Goal: Information Seeking & Learning: Understand process/instructions

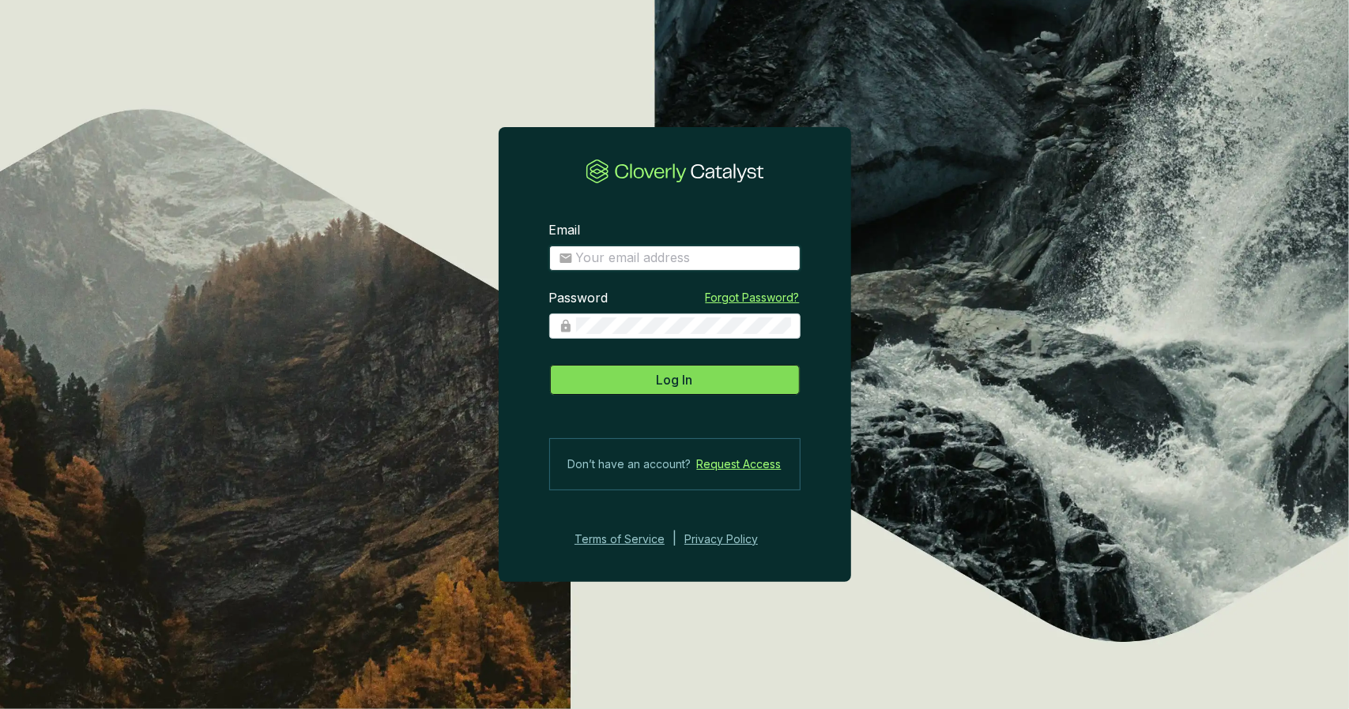
type input "[PERSON_NAME][EMAIL_ADDRESS][DOMAIN_NAME]"
click at [695, 383] on button "Log In" at bounding box center [674, 380] width 251 height 32
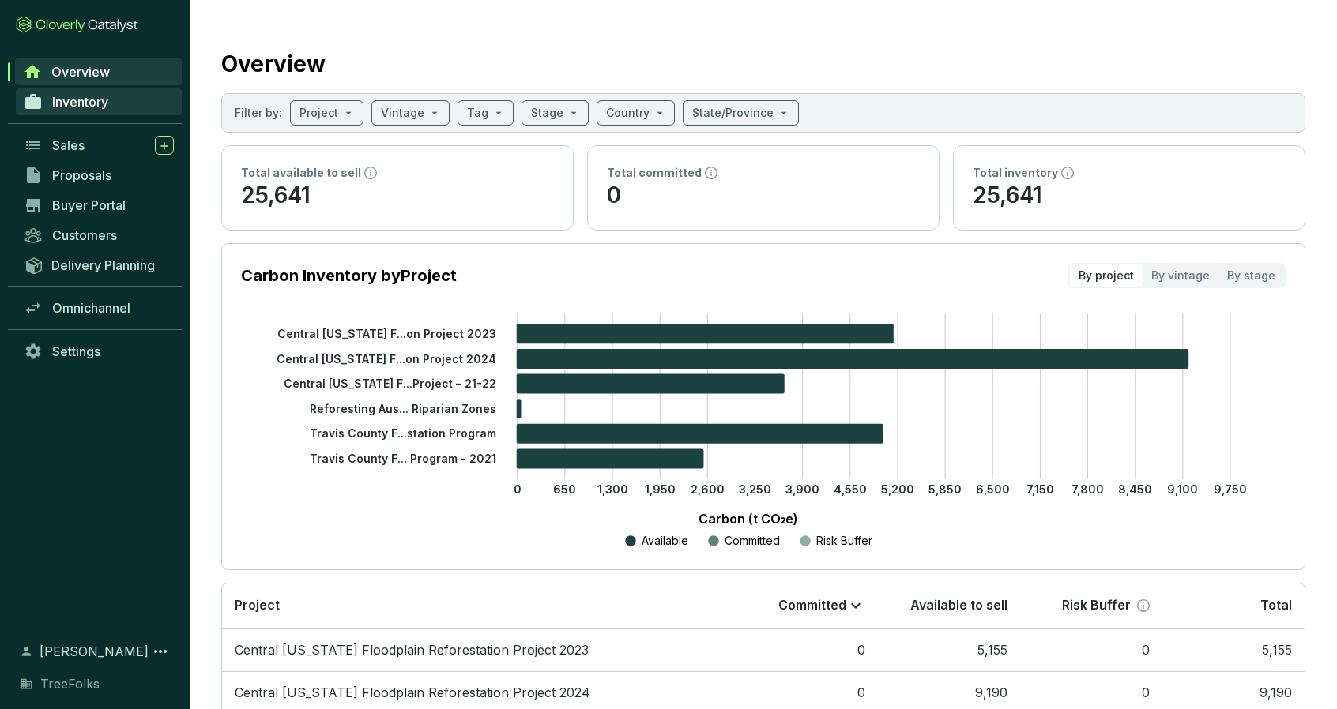
click at [115, 96] on link "Inventory" at bounding box center [99, 101] width 166 height 27
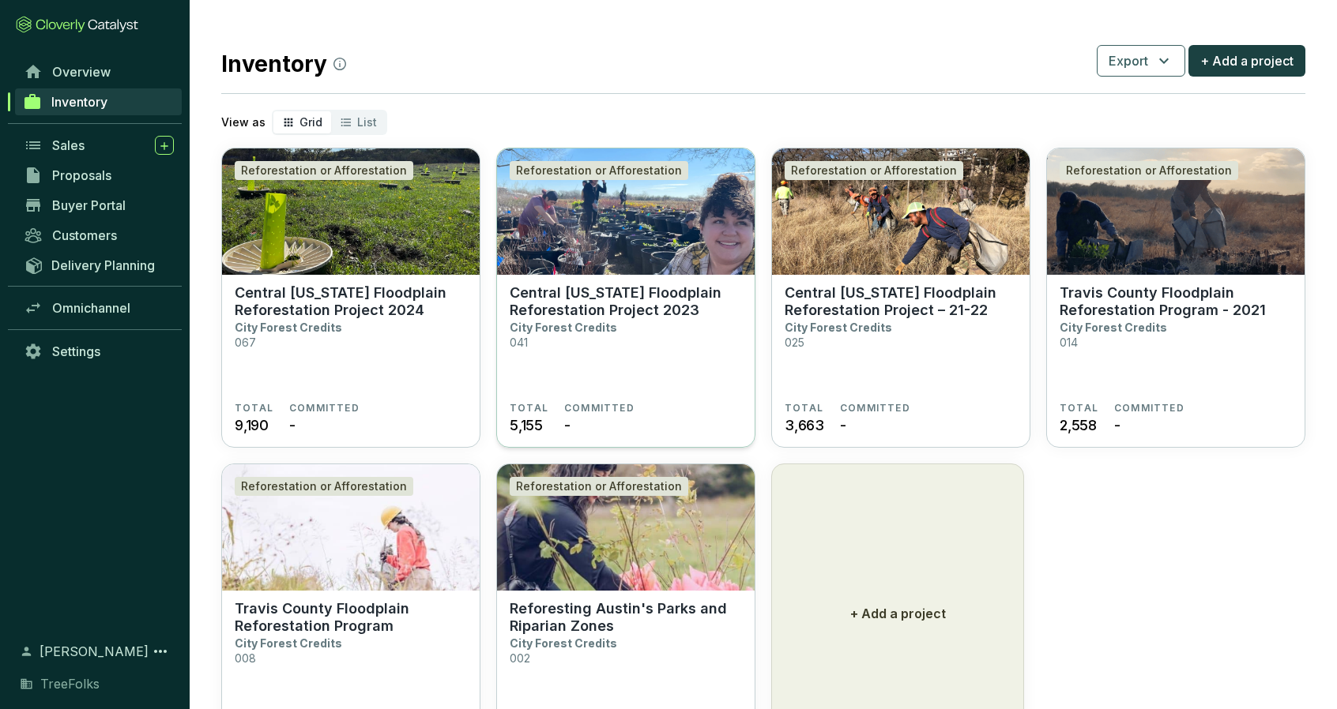
click at [703, 243] on img at bounding box center [626, 212] width 258 height 126
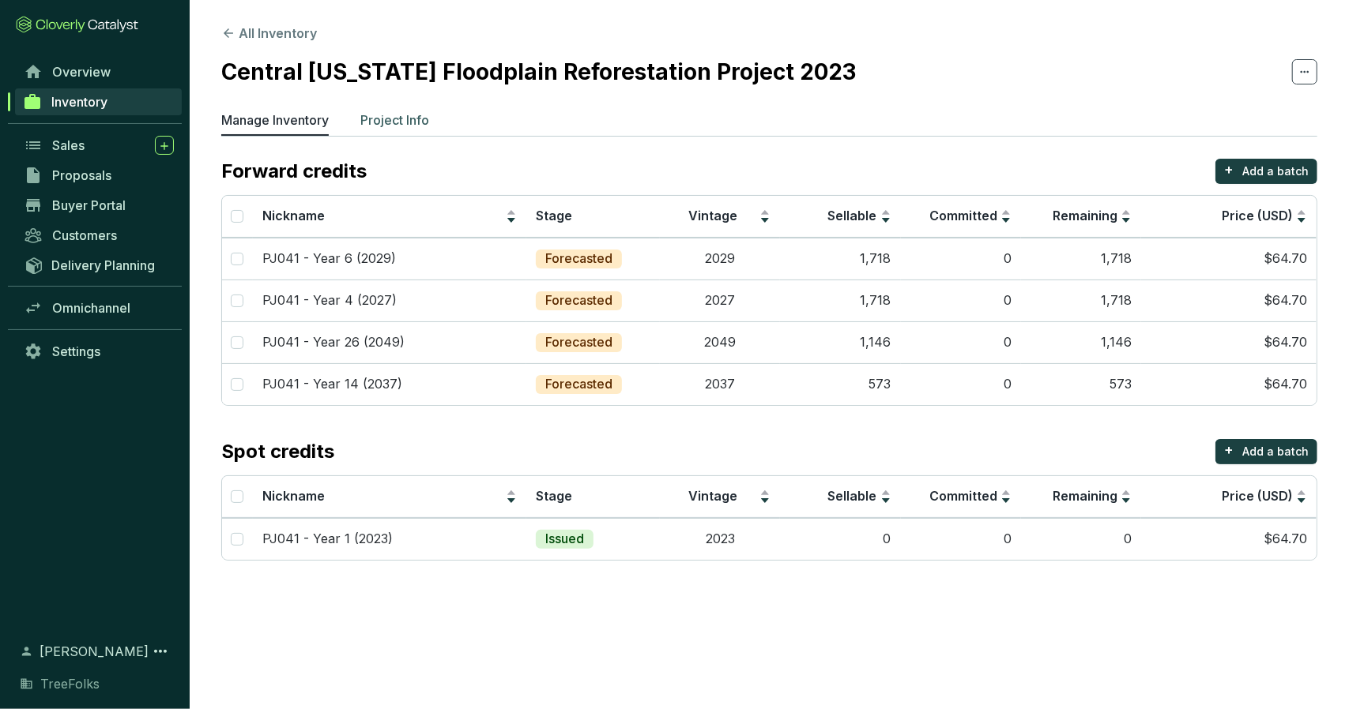
click at [408, 124] on p "Project Info" at bounding box center [394, 120] width 69 height 19
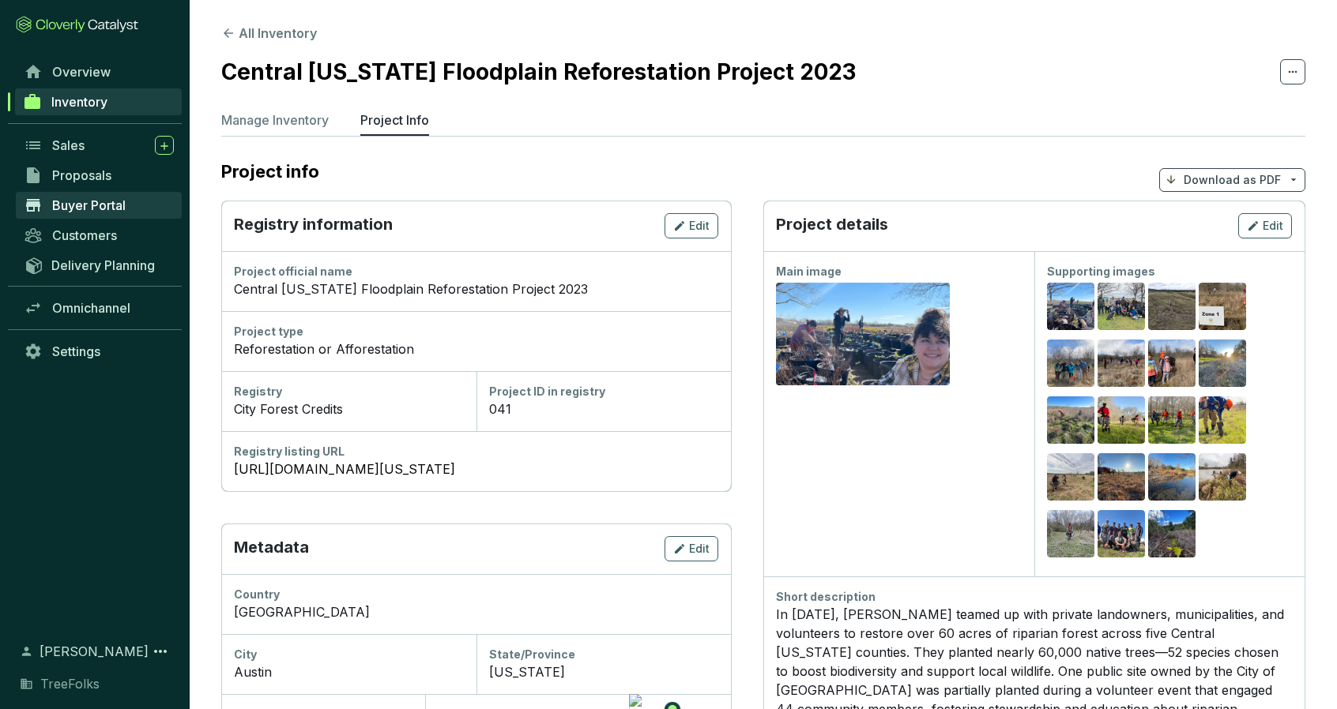
click at [149, 200] on link "Buyer Portal" at bounding box center [99, 205] width 166 height 27
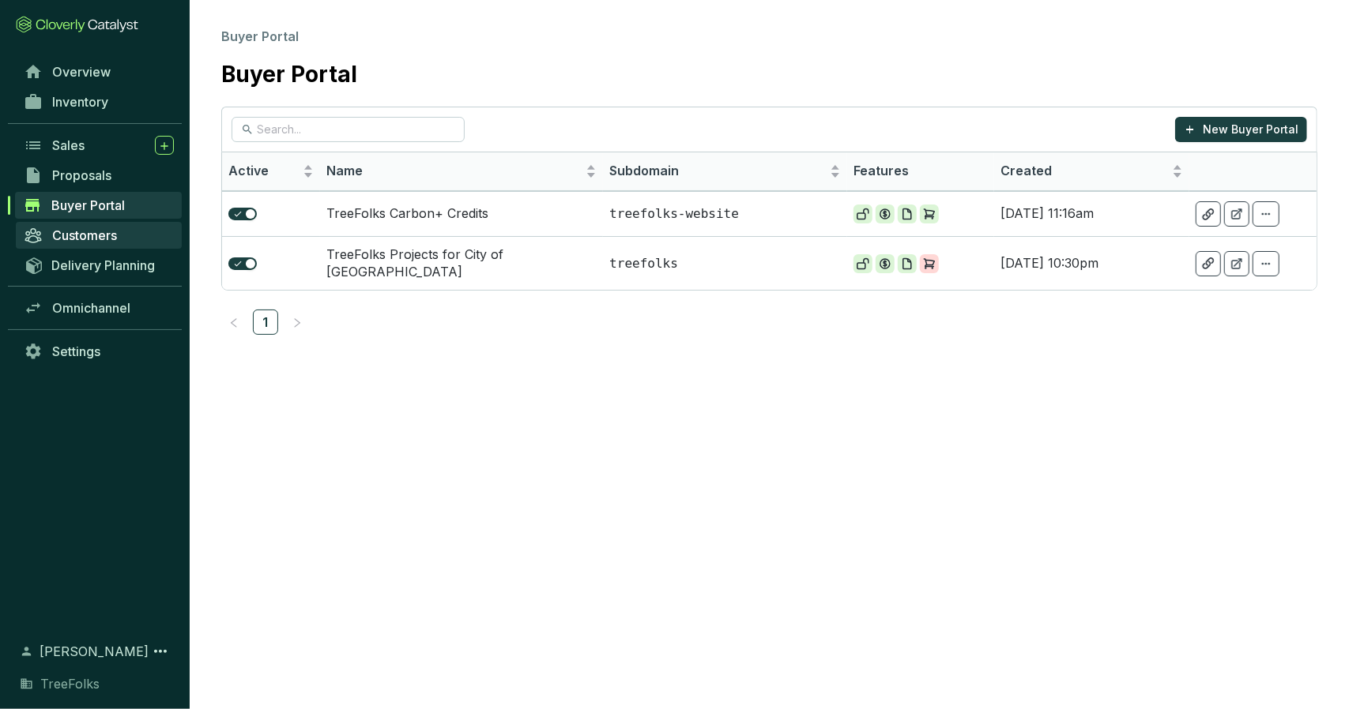
click at [81, 235] on span "Customers" at bounding box center [84, 236] width 65 height 16
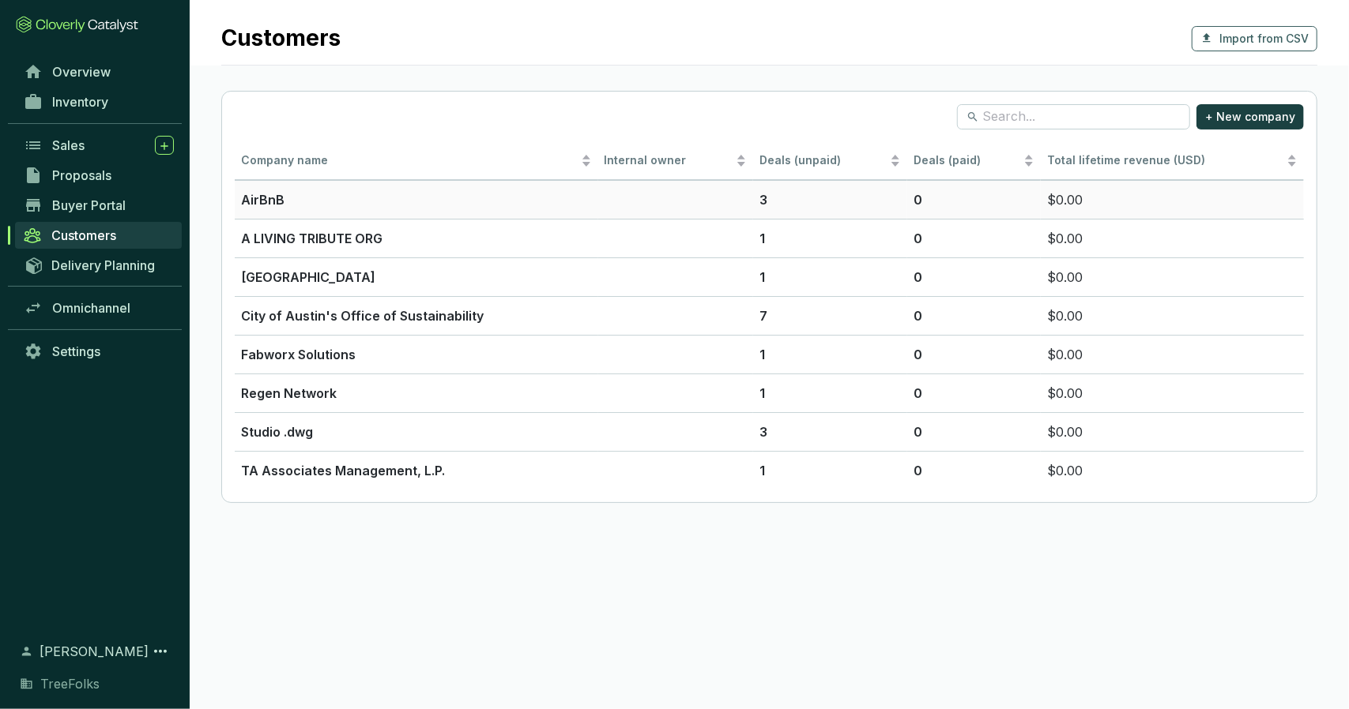
click at [1065, 200] on td "$0.00" at bounding box center [1171, 199] width 263 height 39
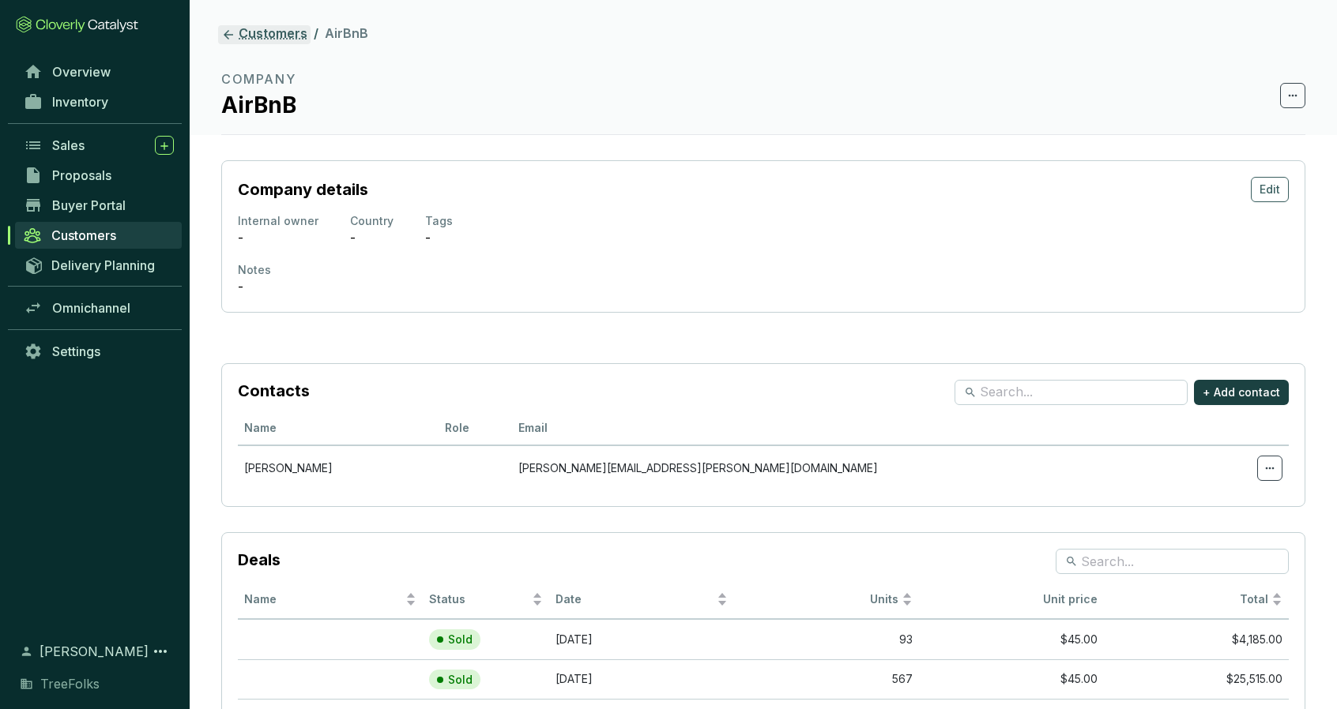
click at [263, 36] on link "Customers" at bounding box center [264, 34] width 92 height 19
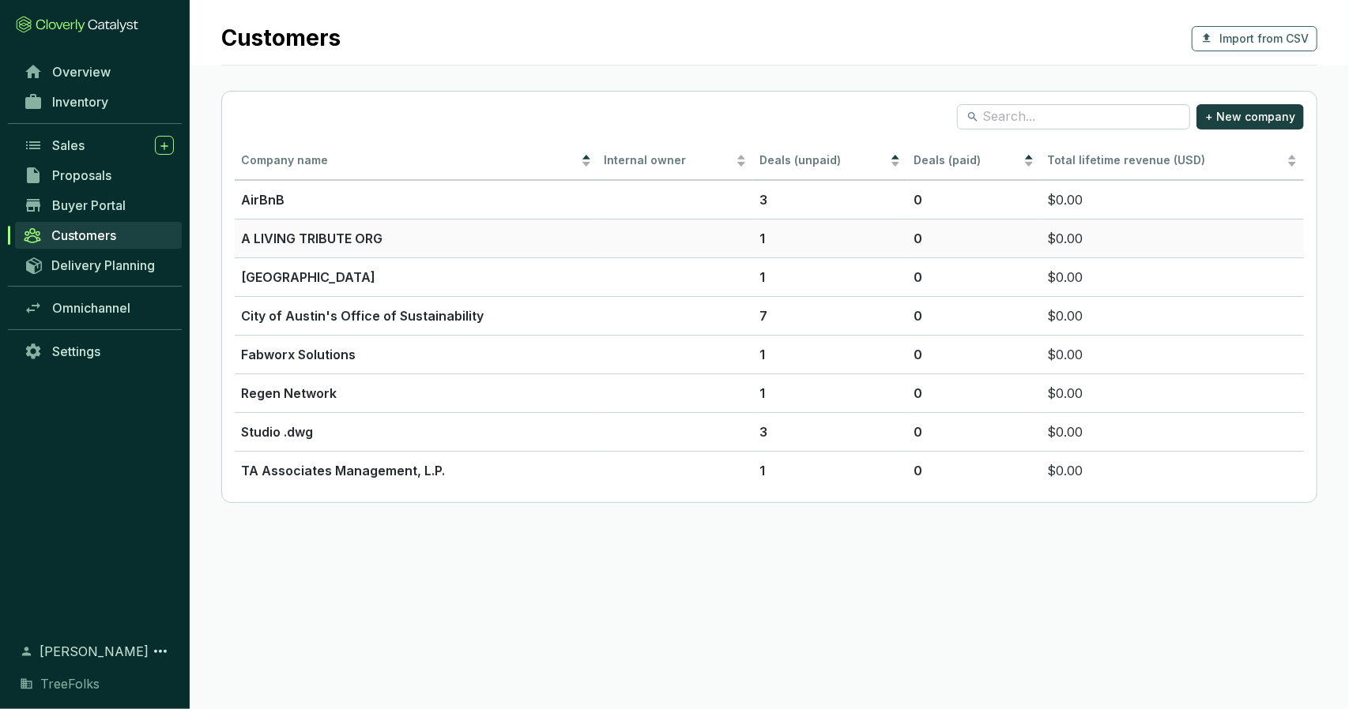
click at [729, 246] on td at bounding box center [675, 238] width 155 height 39
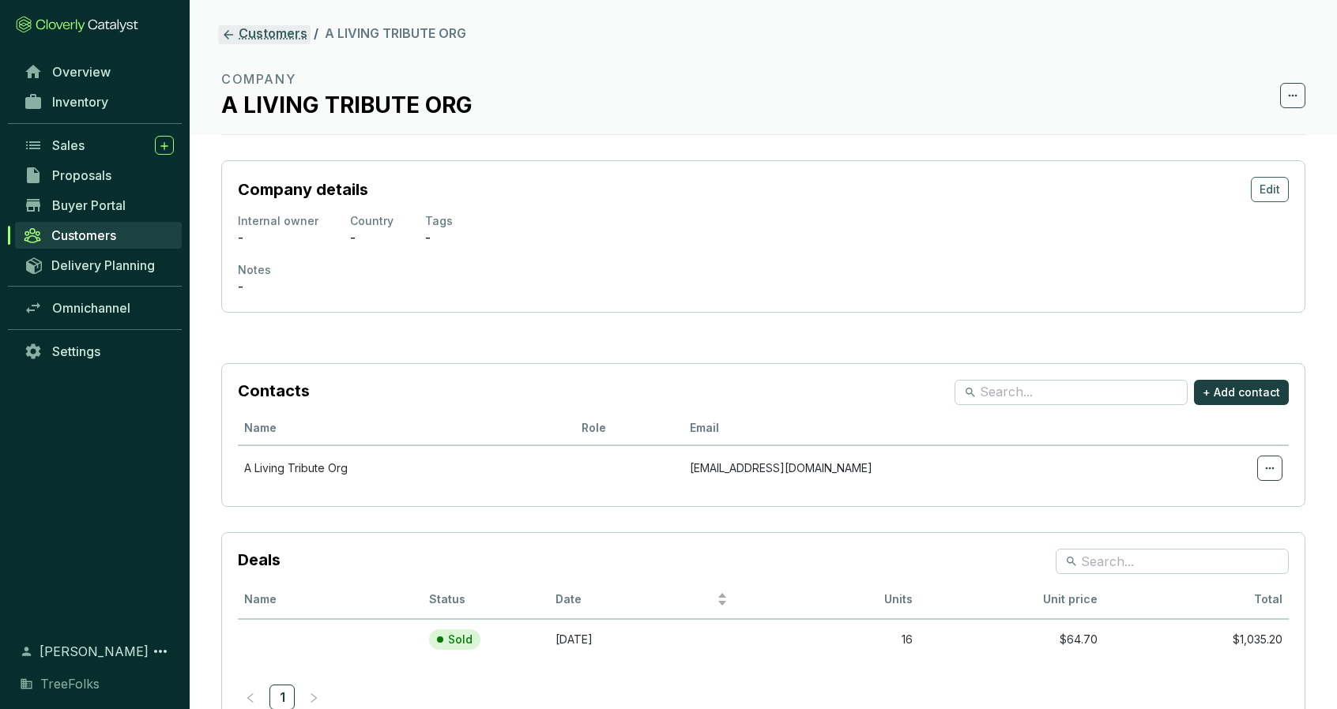
click at [287, 43] on link "Customers" at bounding box center [264, 34] width 92 height 19
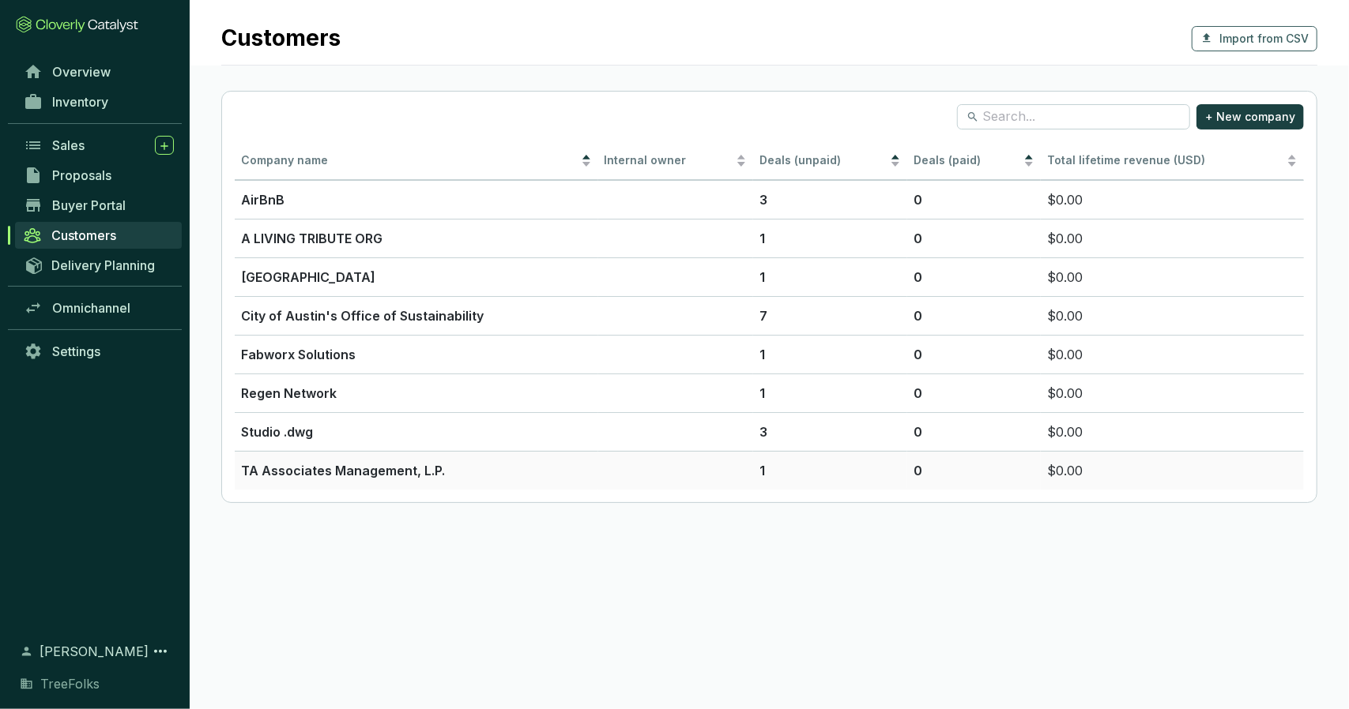
click at [994, 478] on td "0" at bounding box center [974, 470] width 134 height 39
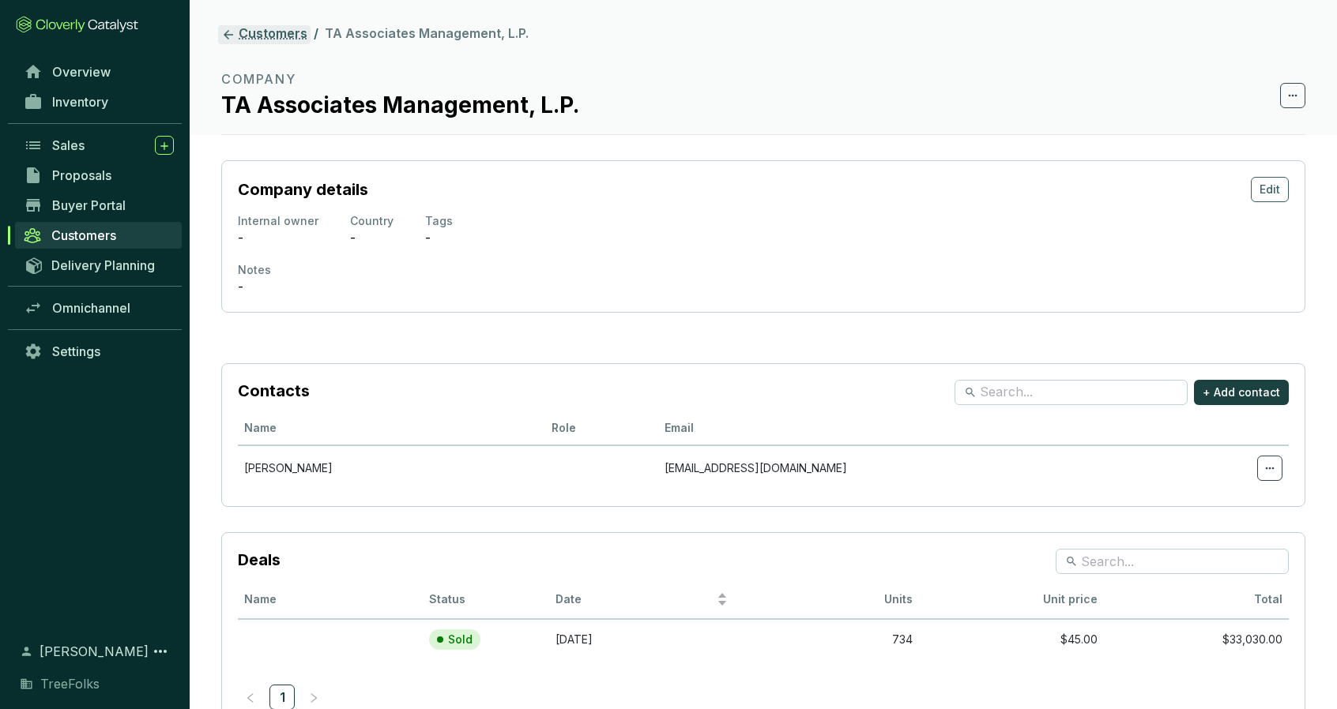
click at [241, 32] on link "Customers" at bounding box center [264, 34] width 92 height 19
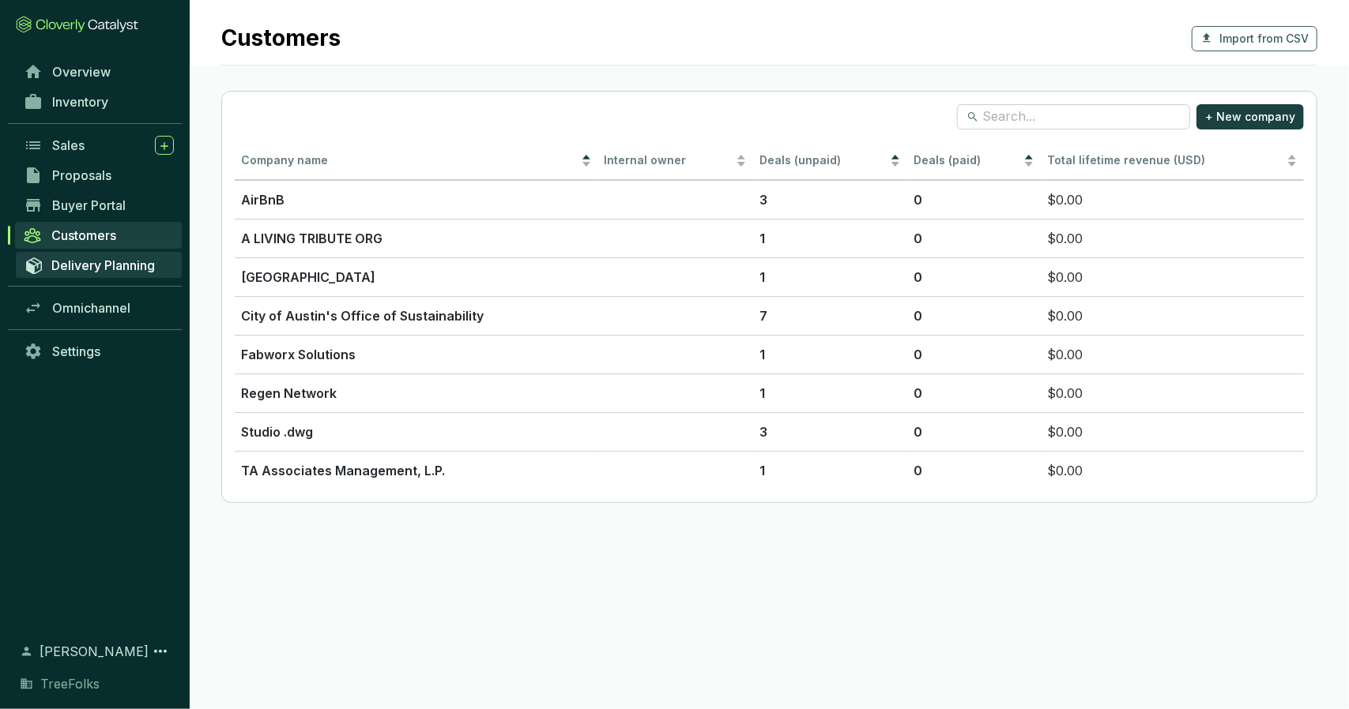
click at [145, 258] on span "Delivery Planning" at bounding box center [102, 266] width 103 height 16
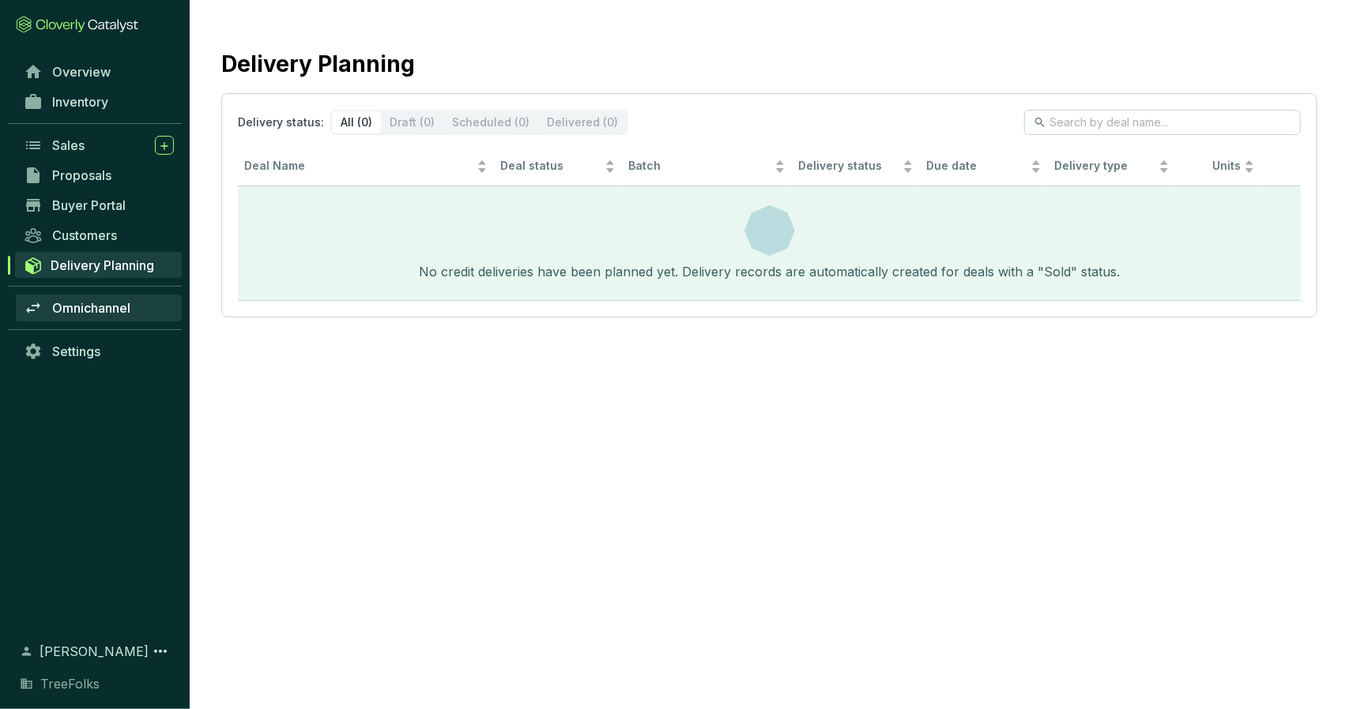
click at [133, 310] on link "Omnichannel" at bounding box center [99, 308] width 166 height 27
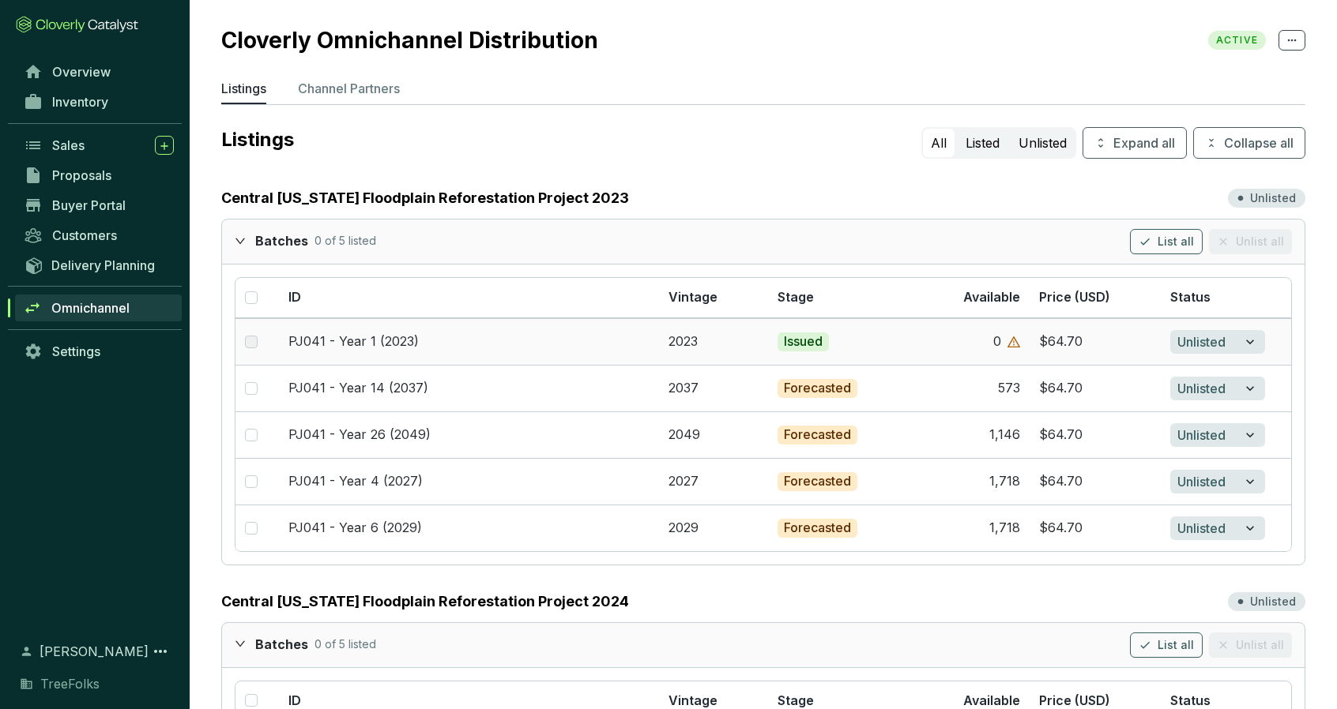
click at [925, 342] on section "0" at bounding box center [964, 341] width 111 height 17
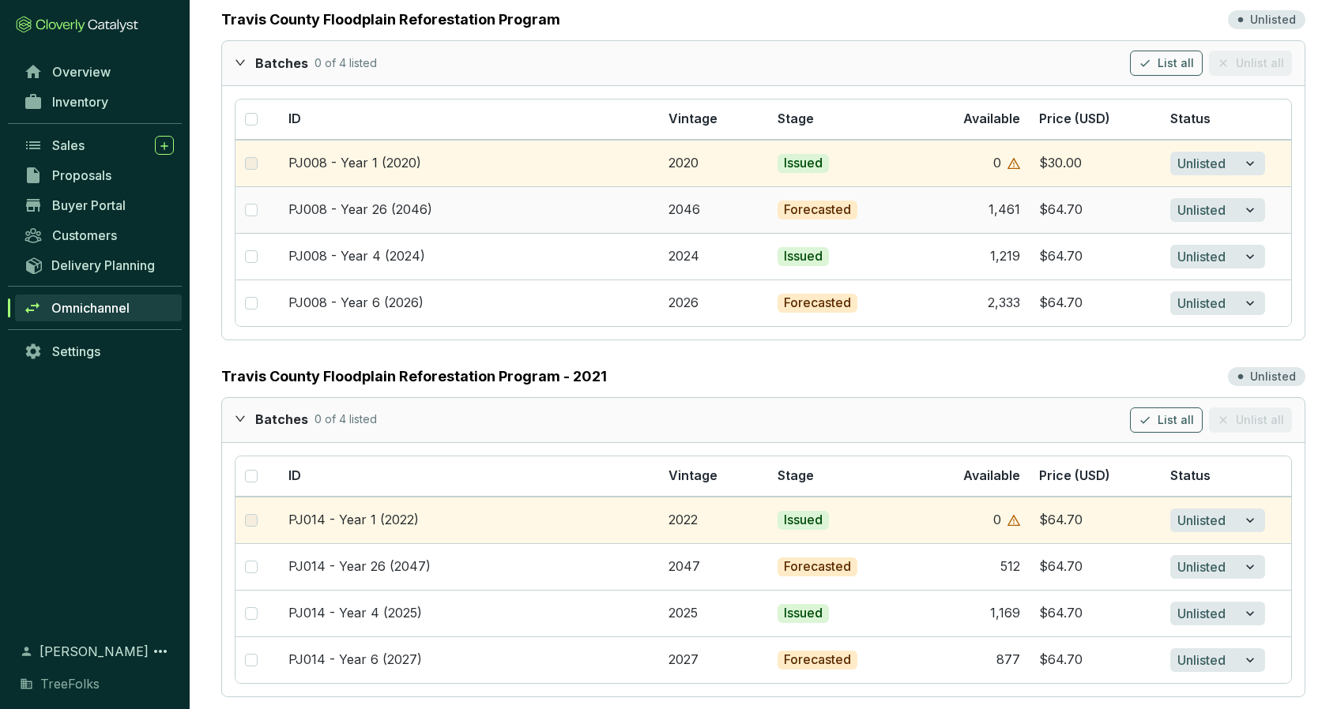
scroll to position [1748, 0]
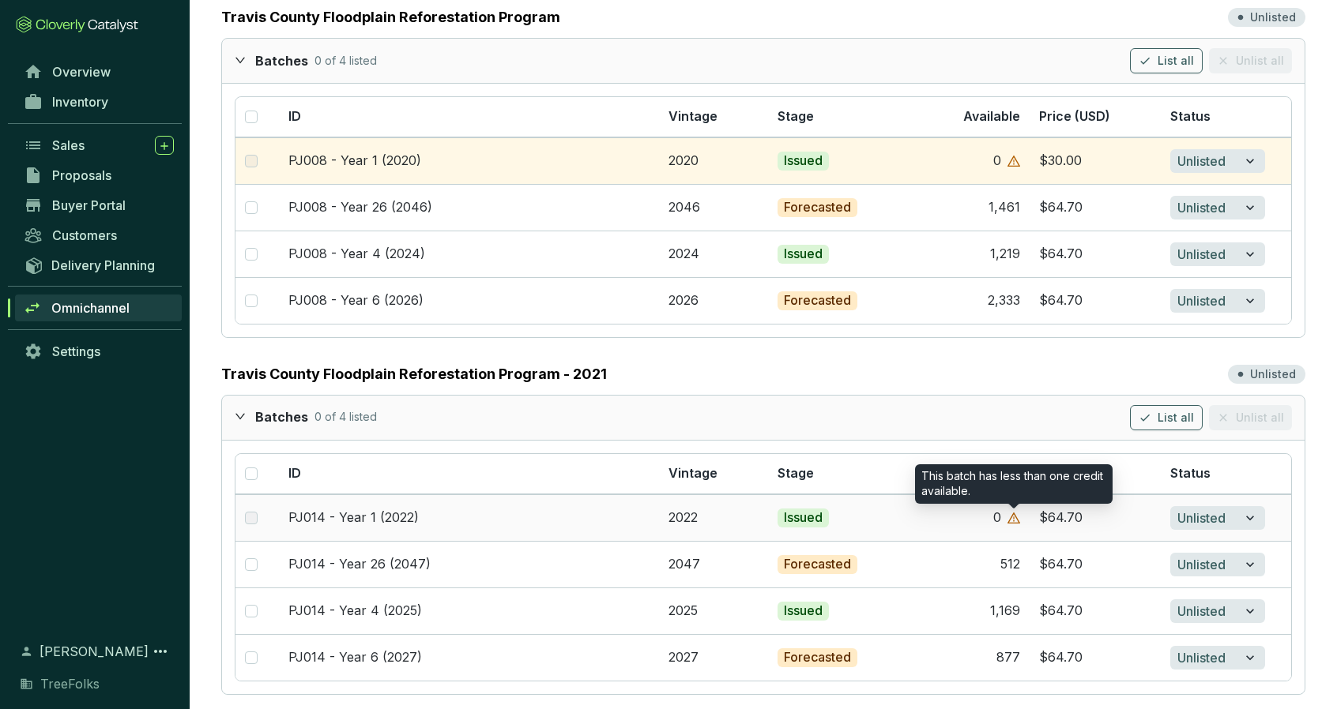
click at [1015, 512] on icon "warning" at bounding box center [1013, 518] width 13 height 13
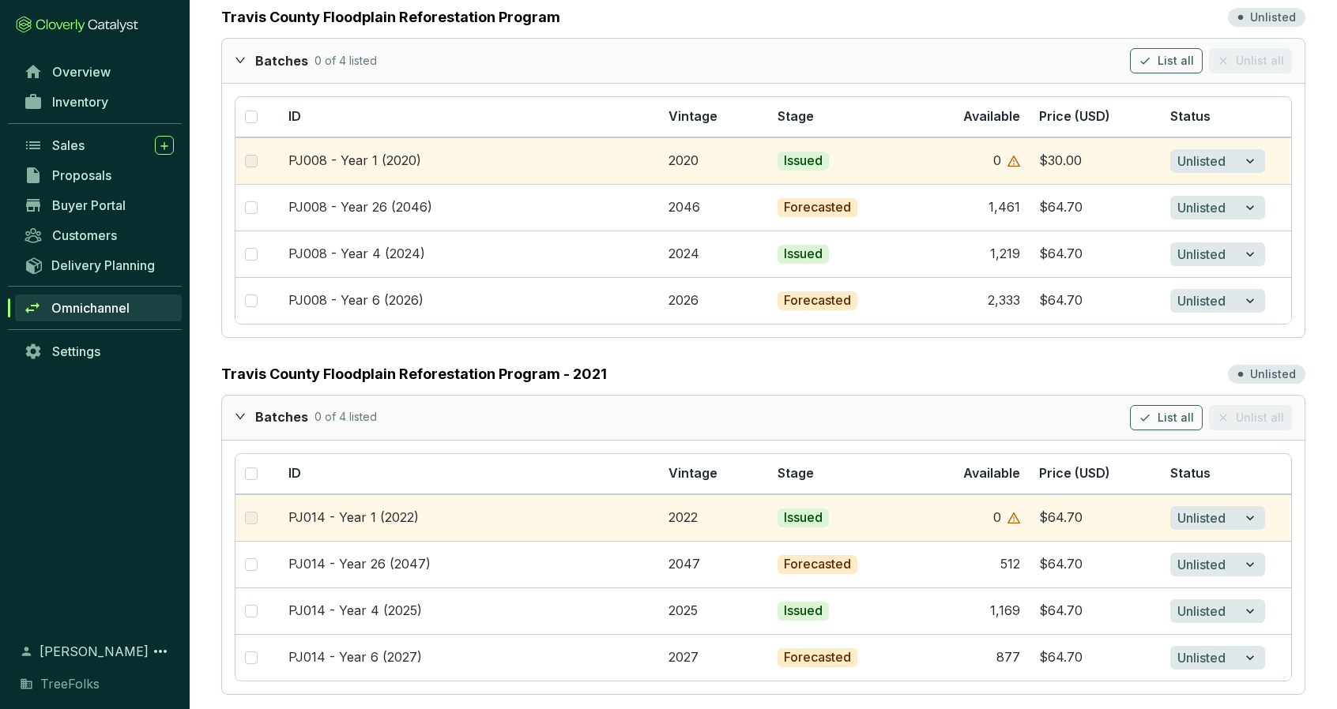
click at [896, 441] on div "ID Vintage Stage Available Price (USD) Status PJ014 - Year 1 (2022) 2022 Issued…" at bounding box center [763, 568] width 1082 height 254
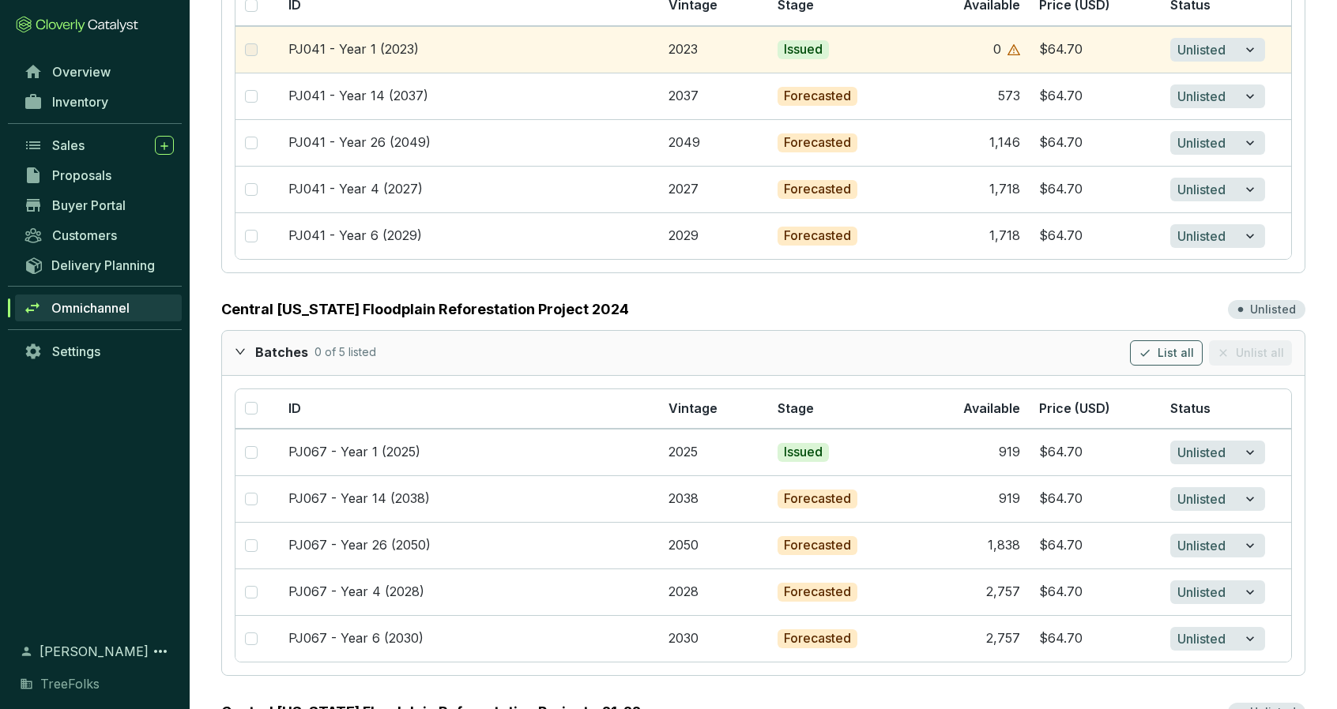
scroll to position [316, 0]
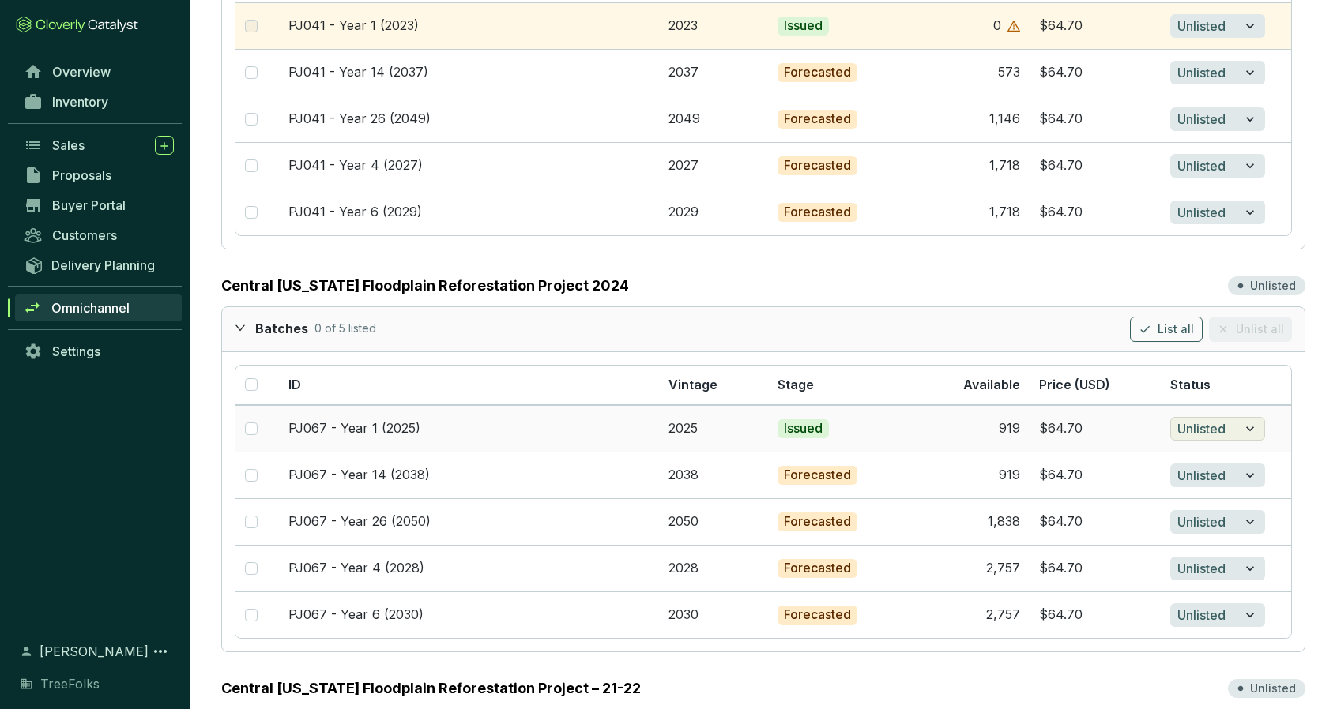
click at [1245, 430] on icon "button" at bounding box center [1250, 429] width 16 height 19
click at [1245, 429] on icon "button" at bounding box center [1250, 429] width 16 height 19
click at [1253, 431] on icon "button" at bounding box center [1250, 429] width 16 height 19
click at [1294, 423] on div "ID Vintage Stage Available Price (USD) Status PJ067 - Year 1 (2025) 2025 Issued…" at bounding box center [763, 502] width 1082 height 300
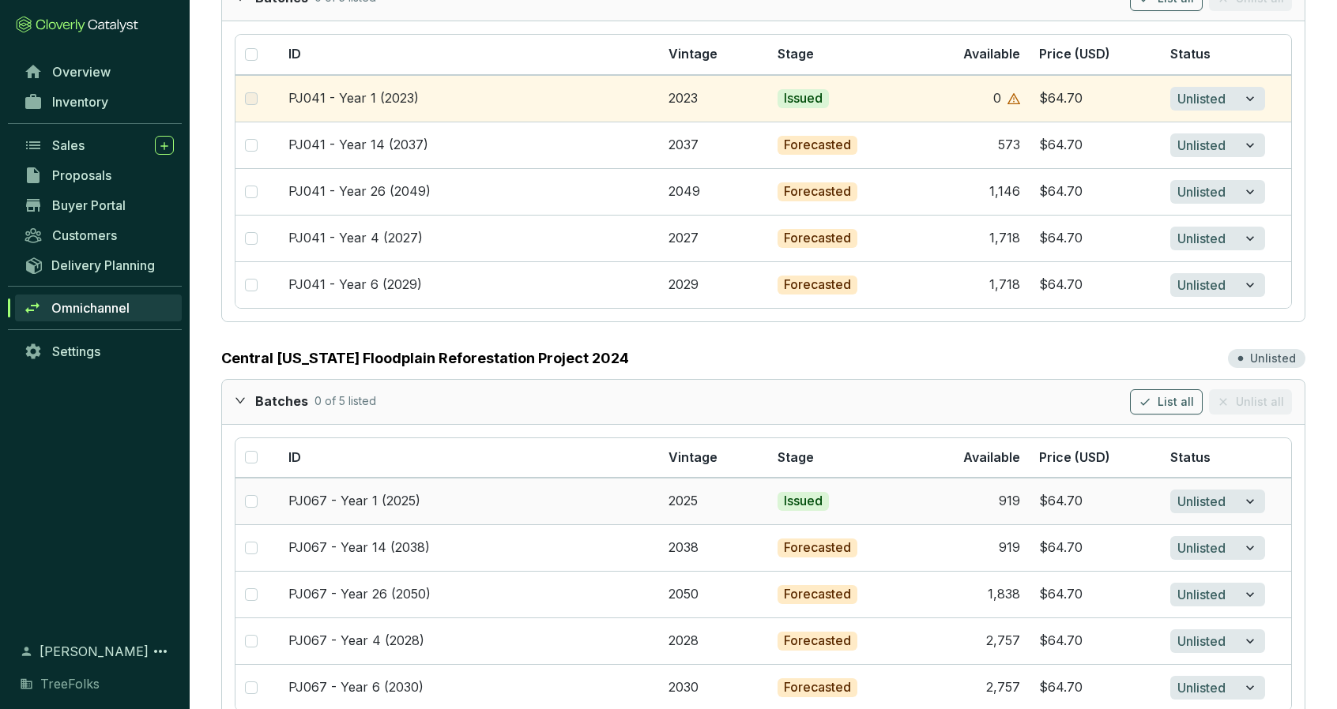
scroll to position [0, 0]
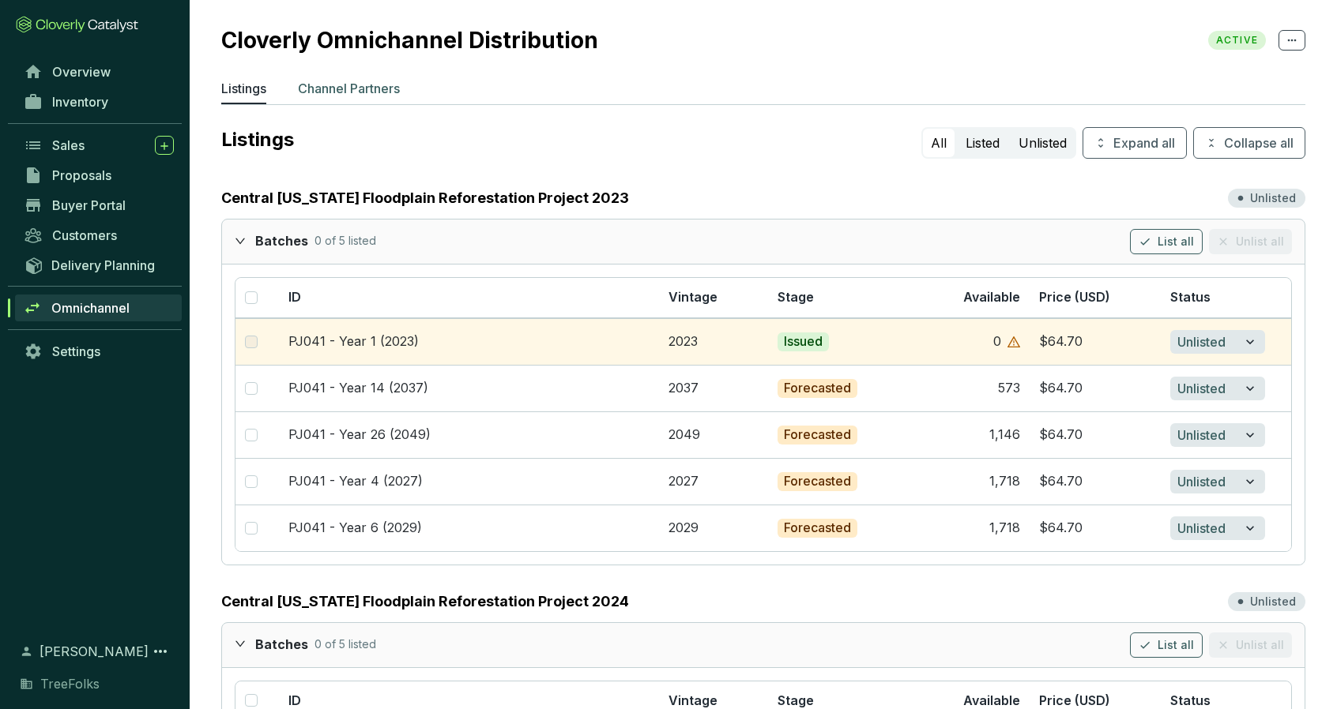
click at [352, 81] on p "Channel Partners" at bounding box center [349, 88] width 102 height 19
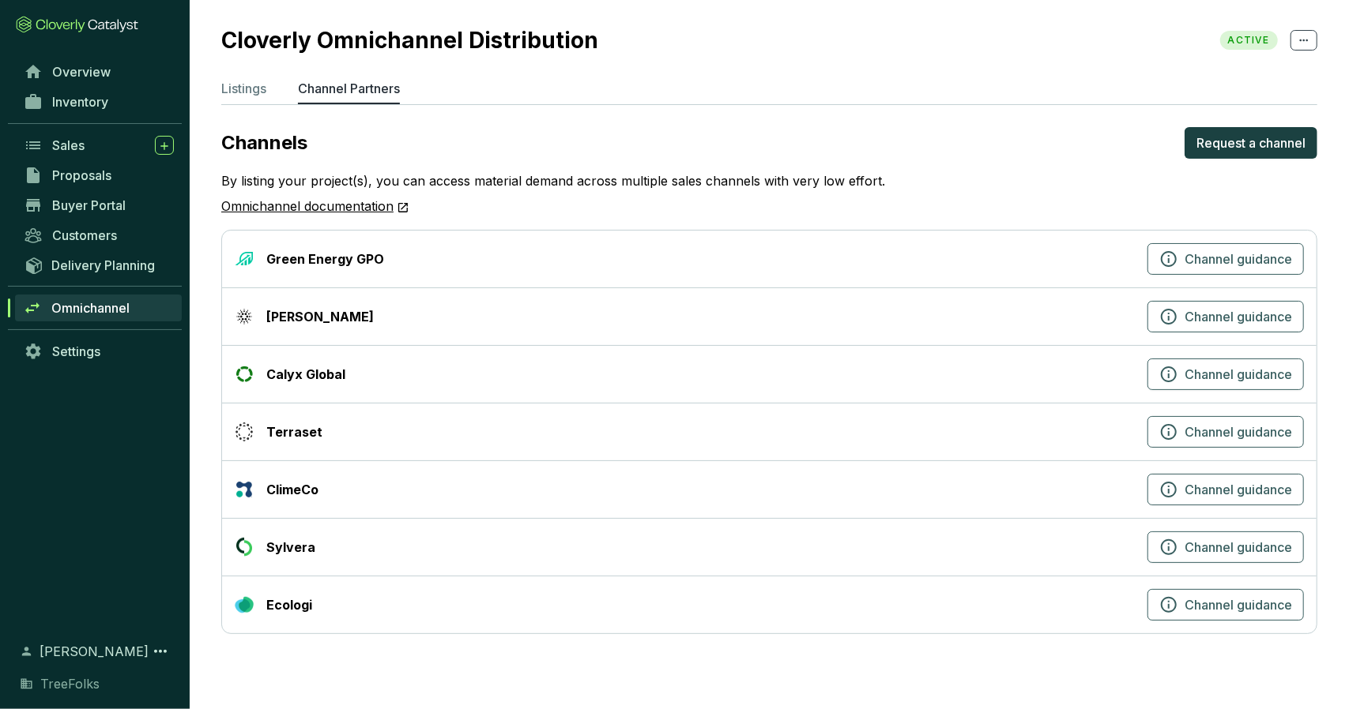
click at [365, 207] on link "Omnichannel documentation" at bounding box center [315, 207] width 188 height 21
click at [1185, 489] on span "Channel guidance" at bounding box center [1237, 489] width 107 height 19
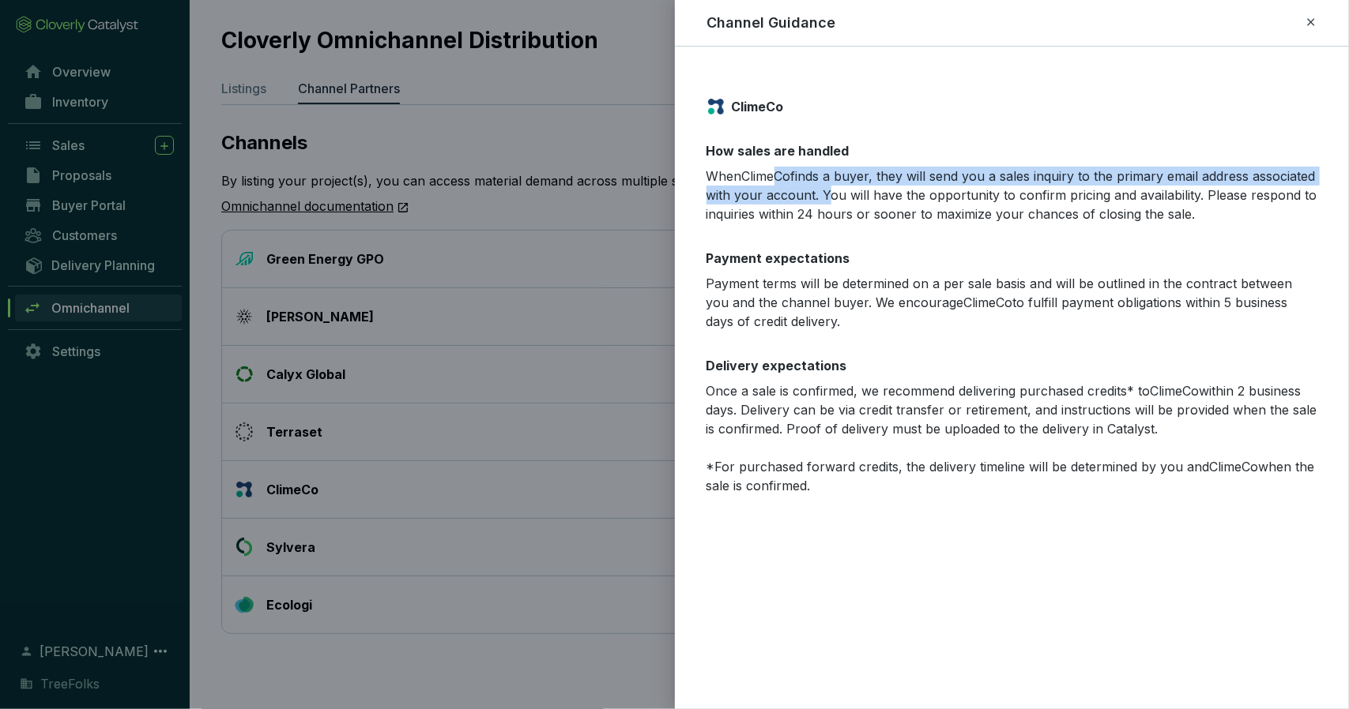
drag, startPoint x: 779, startPoint y: 180, endPoint x: 890, endPoint y: 198, distance: 112.1
click at [890, 198] on p "When [PERSON_NAME] finds a buyer, they will send you a sales inquiry to the pri…" at bounding box center [1011, 195] width 611 height 57
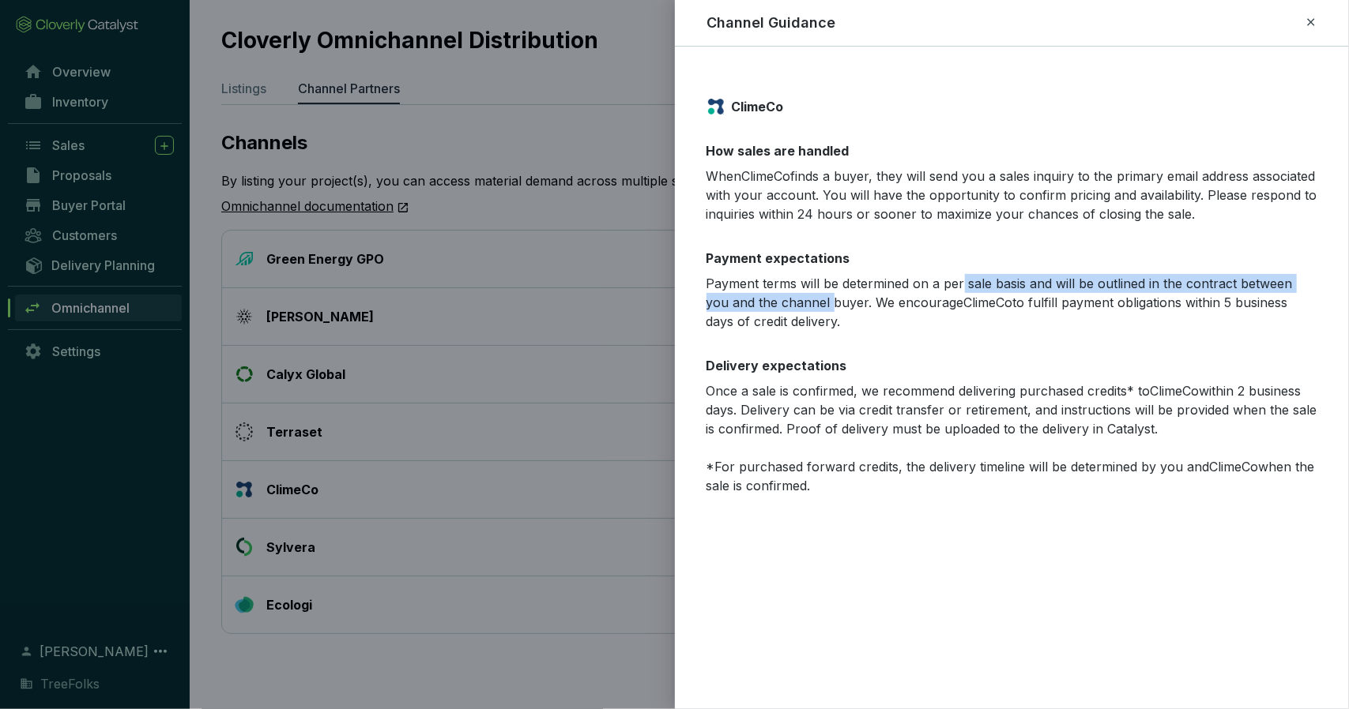
drag, startPoint x: 807, startPoint y: 294, endPoint x: 961, endPoint y: 283, distance: 153.7
click at [961, 283] on p "Payment terms will be determined on a per sale basis and will be outlined in th…" at bounding box center [1011, 302] width 611 height 57
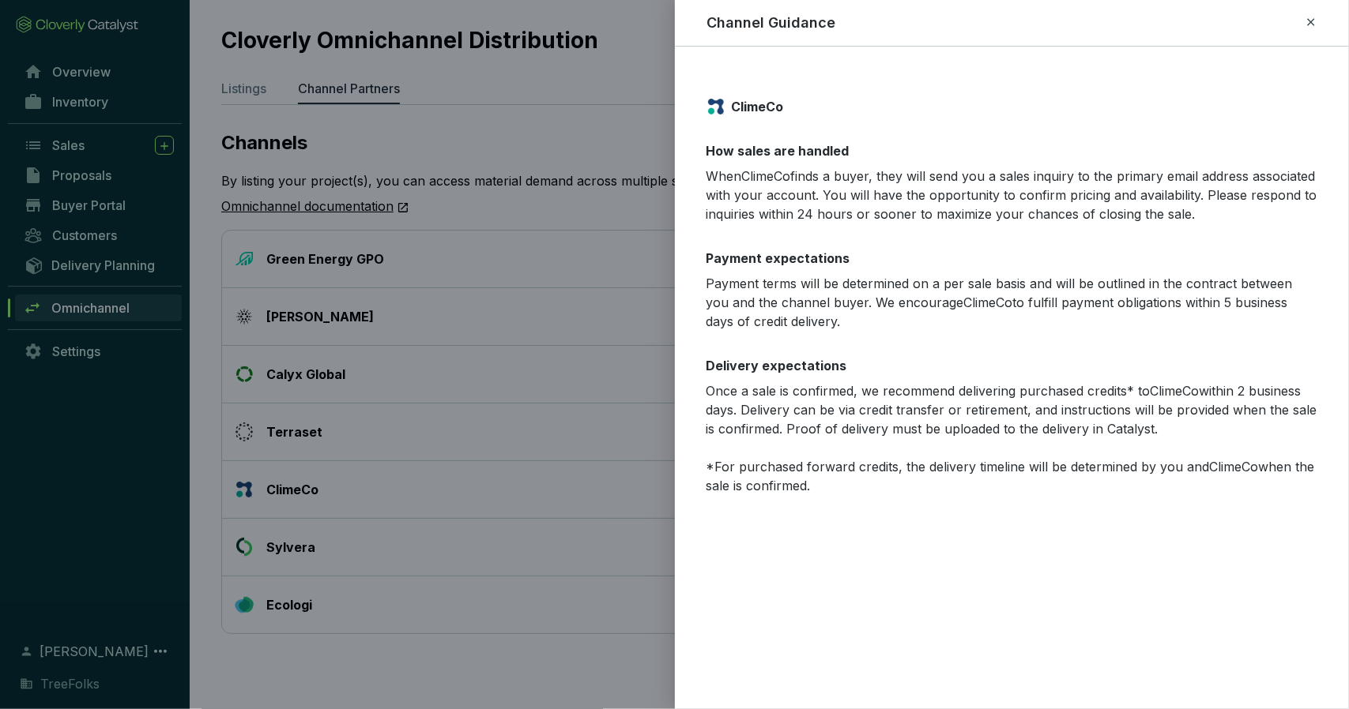
click at [952, 309] on p "Payment terms will be determined on a per sale basis and will be outlined in th…" at bounding box center [1011, 302] width 611 height 57
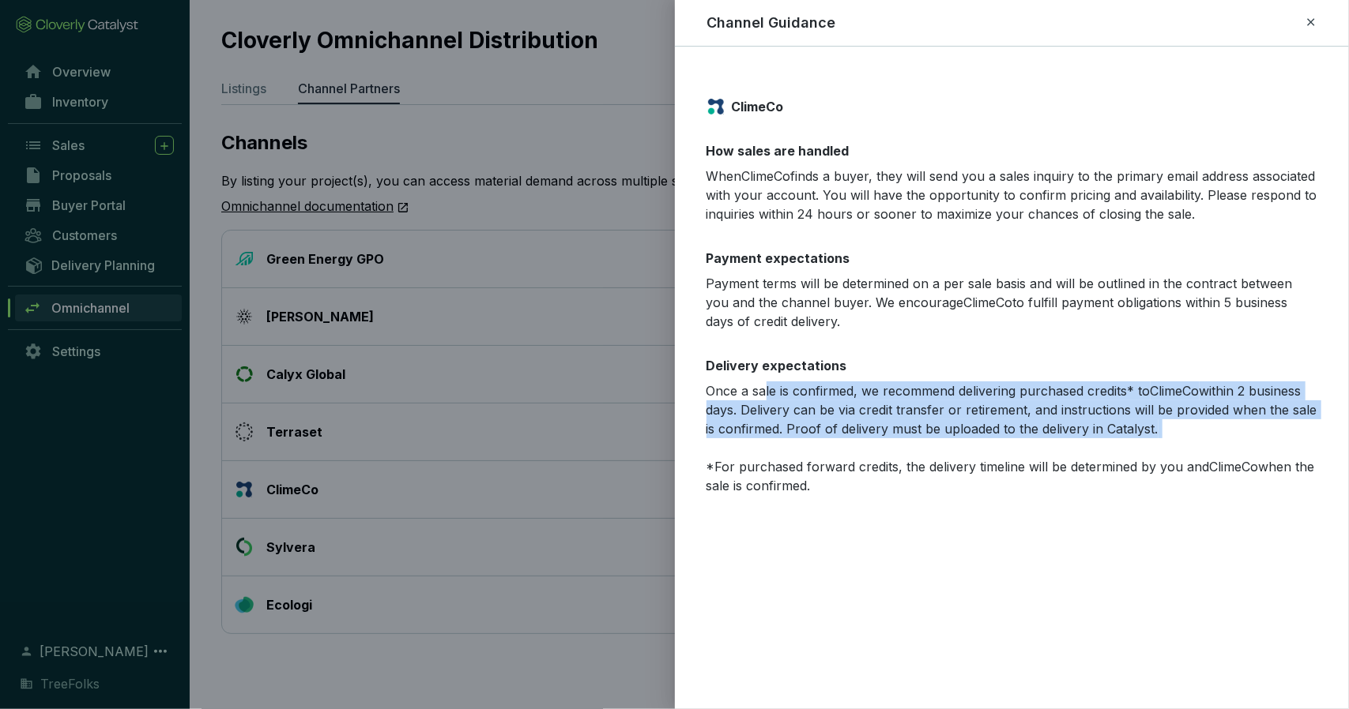
drag, startPoint x: 766, startPoint y: 391, endPoint x: 1190, endPoint y: 443, distance: 427.4
click at [1190, 443] on p "Once a sale is confirmed, we recommend delivering purchased credits* to ClimeCo…" at bounding box center [1011, 439] width 611 height 114
click at [1190, 444] on p "Once a sale is confirmed, we recommend delivering purchased credits* to ClimeCo…" at bounding box center [1011, 439] width 611 height 114
click at [1082, 451] on p "Once a sale is confirmed, we recommend delivering purchased credits* to ClimeCo…" at bounding box center [1011, 439] width 611 height 114
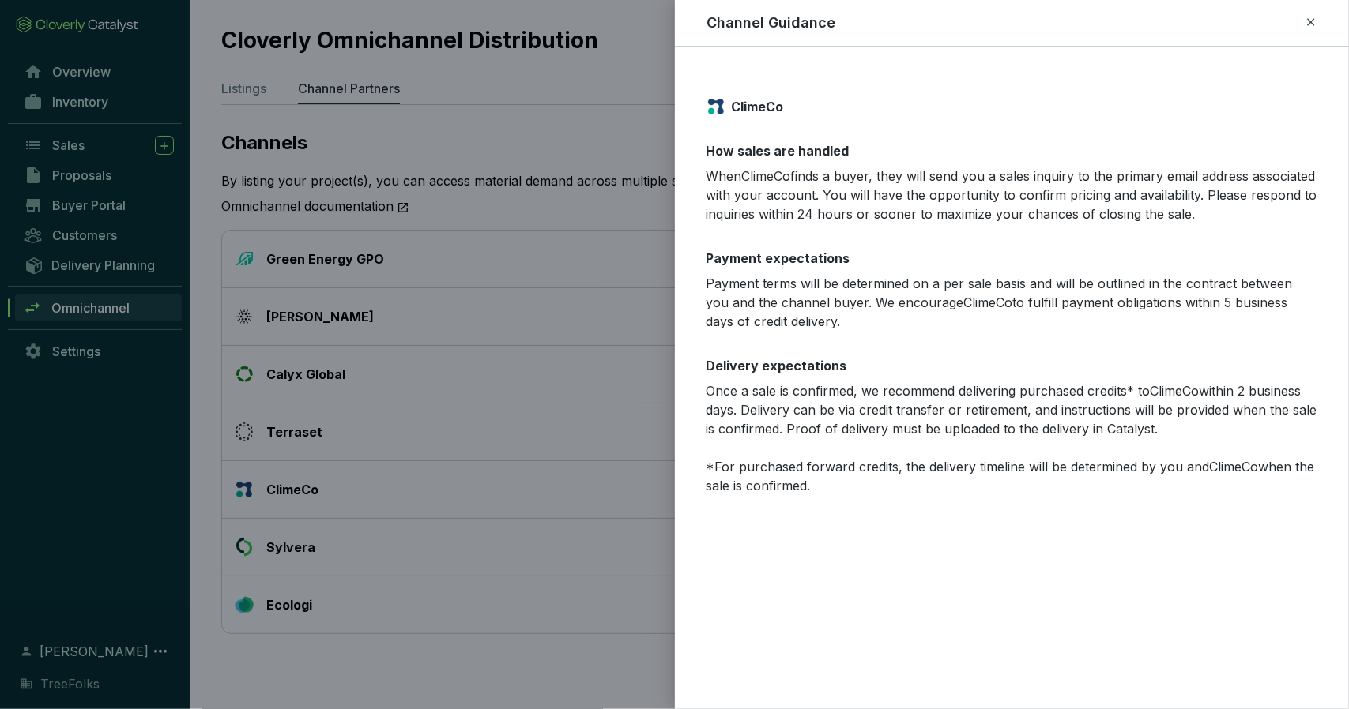
drag, startPoint x: 760, startPoint y: 471, endPoint x: 935, endPoint y: 478, distance: 174.7
click at [935, 478] on p "Once a sale is confirmed, we recommend delivering purchased credits* to ClimeCo…" at bounding box center [1011, 439] width 611 height 114
click at [1315, 25] on icon at bounding box center [1310, 22] width 13 height 19
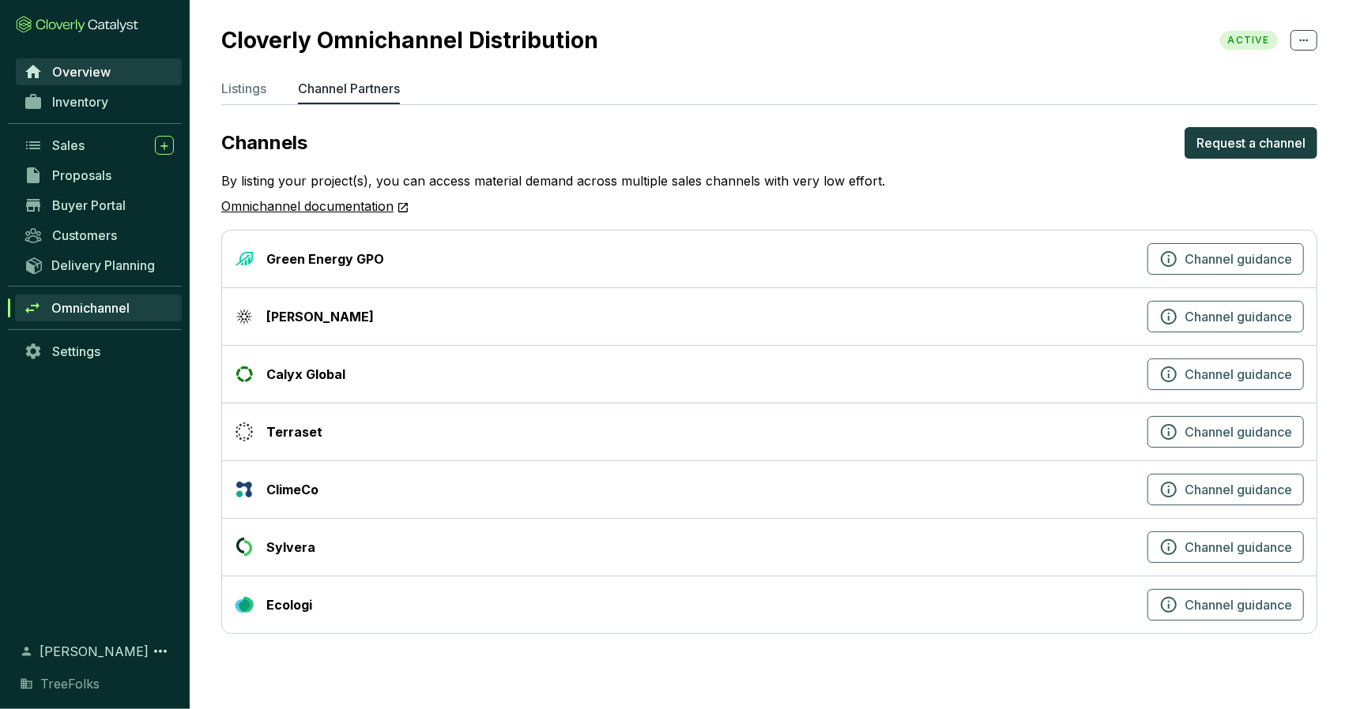
click at [101, 78] on span "Overview" at bounding box center [81, 72] width 58 height 16
